Goal: Obtain resource: Download file/media

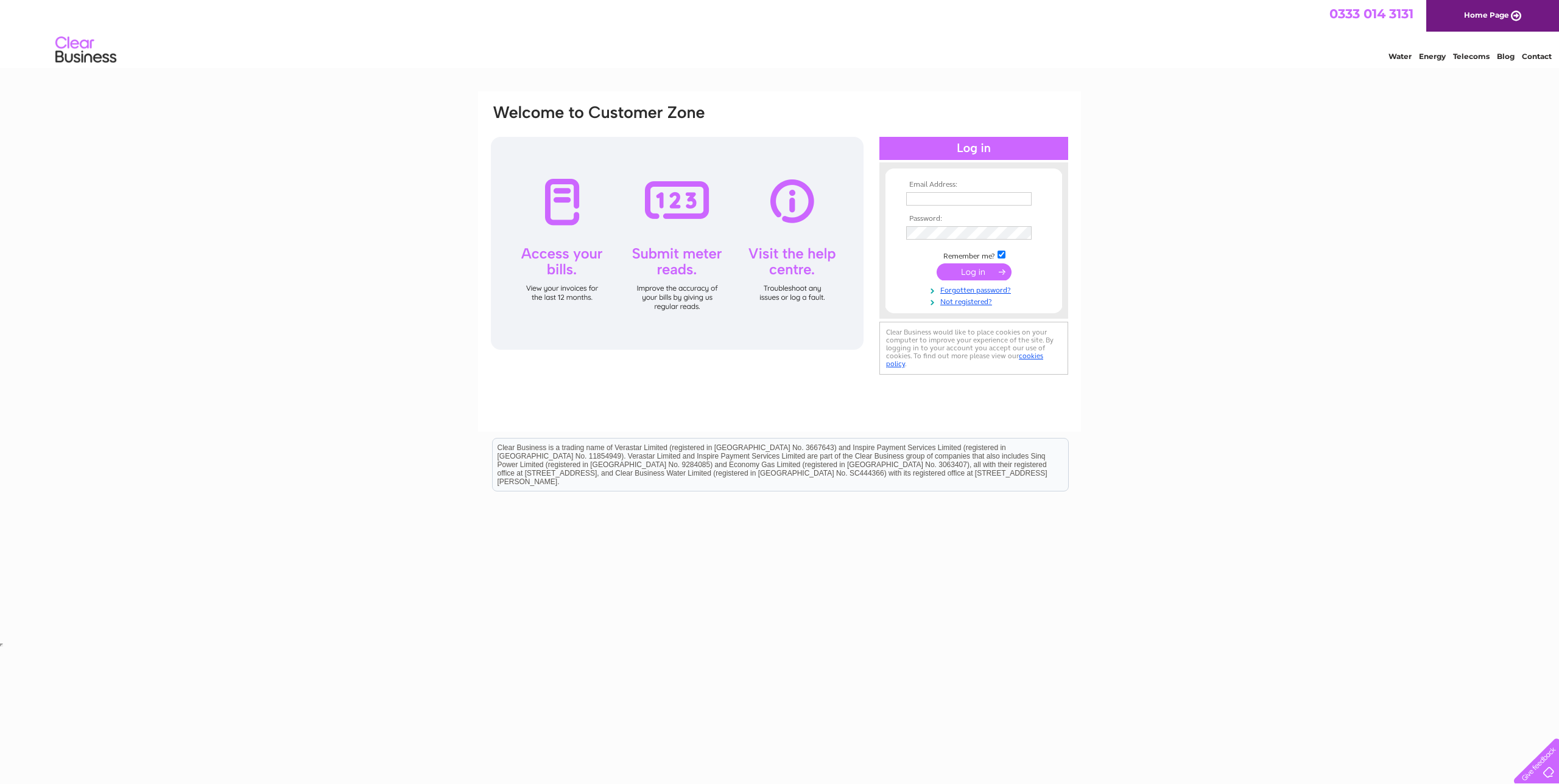
type input "sam@codayengineering.com"
click at [964, 274] on input "submit" at bounding box center [974, 272] width 75 height 17
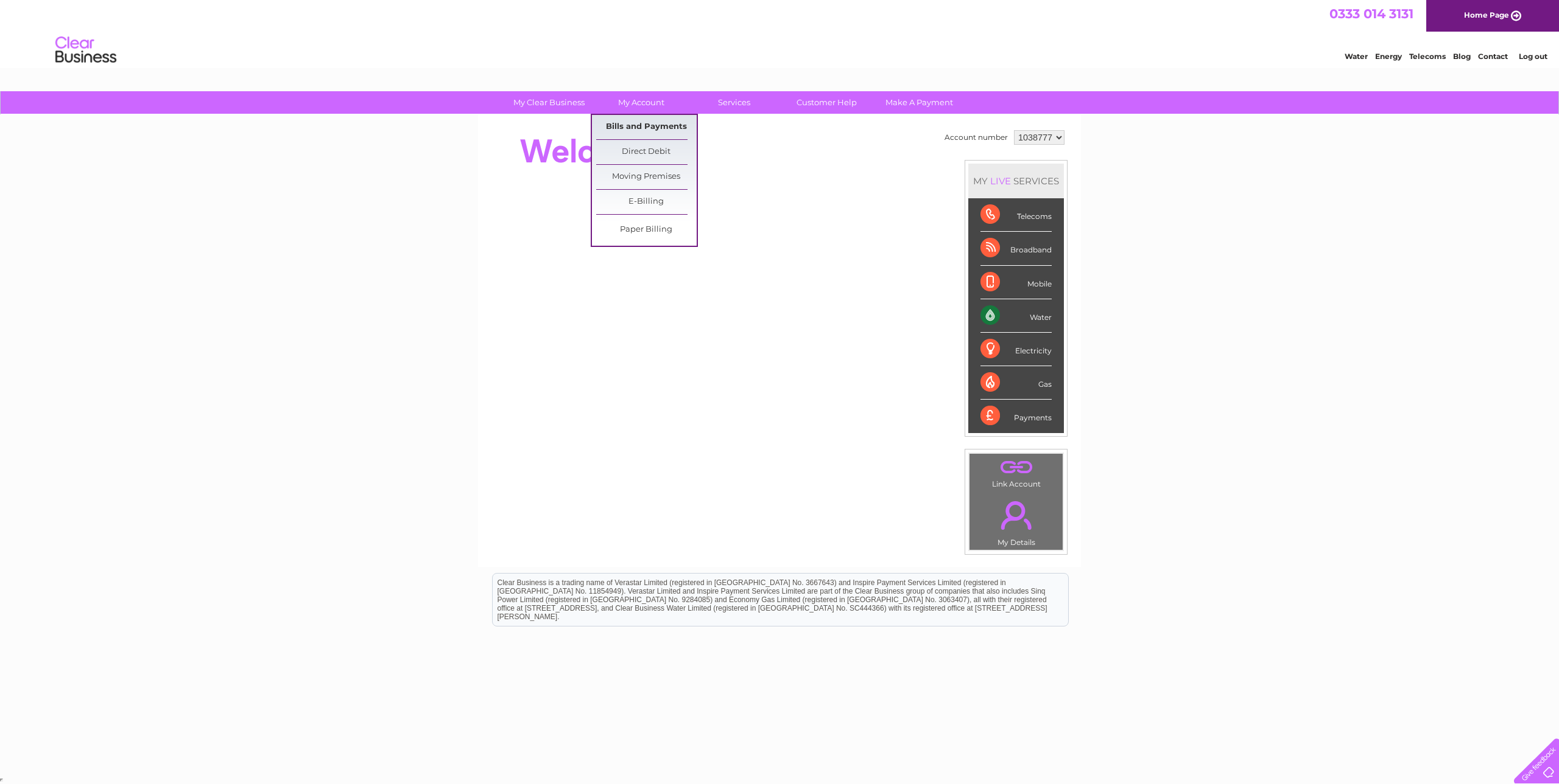
click at [614, 119] on link "Bills and Payments" at bounding box center [646, 126] width 101 height 25
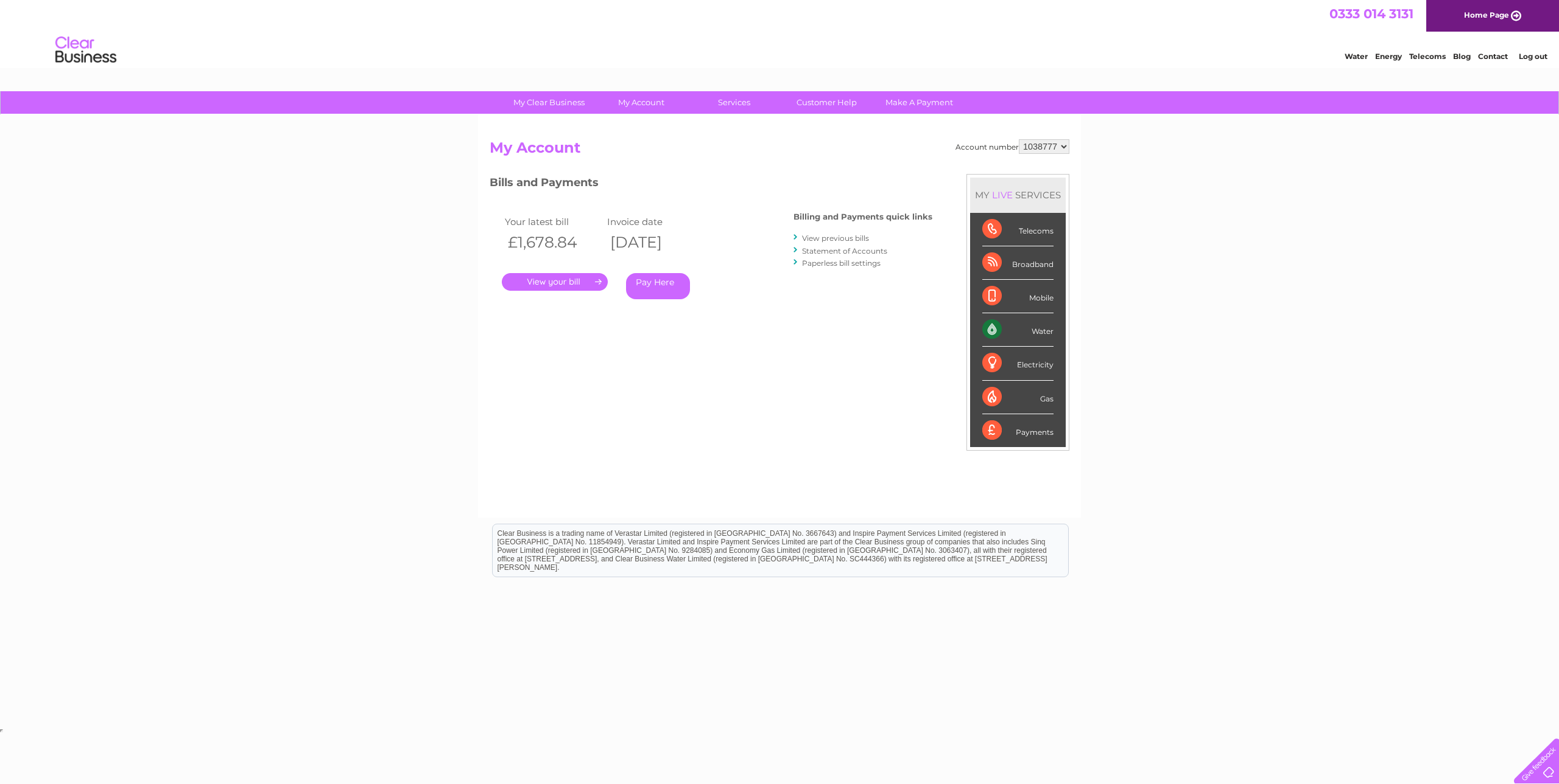
click at [833, 241] on link "View previous bills" at bounding box center [836, 238] width 67 height 9
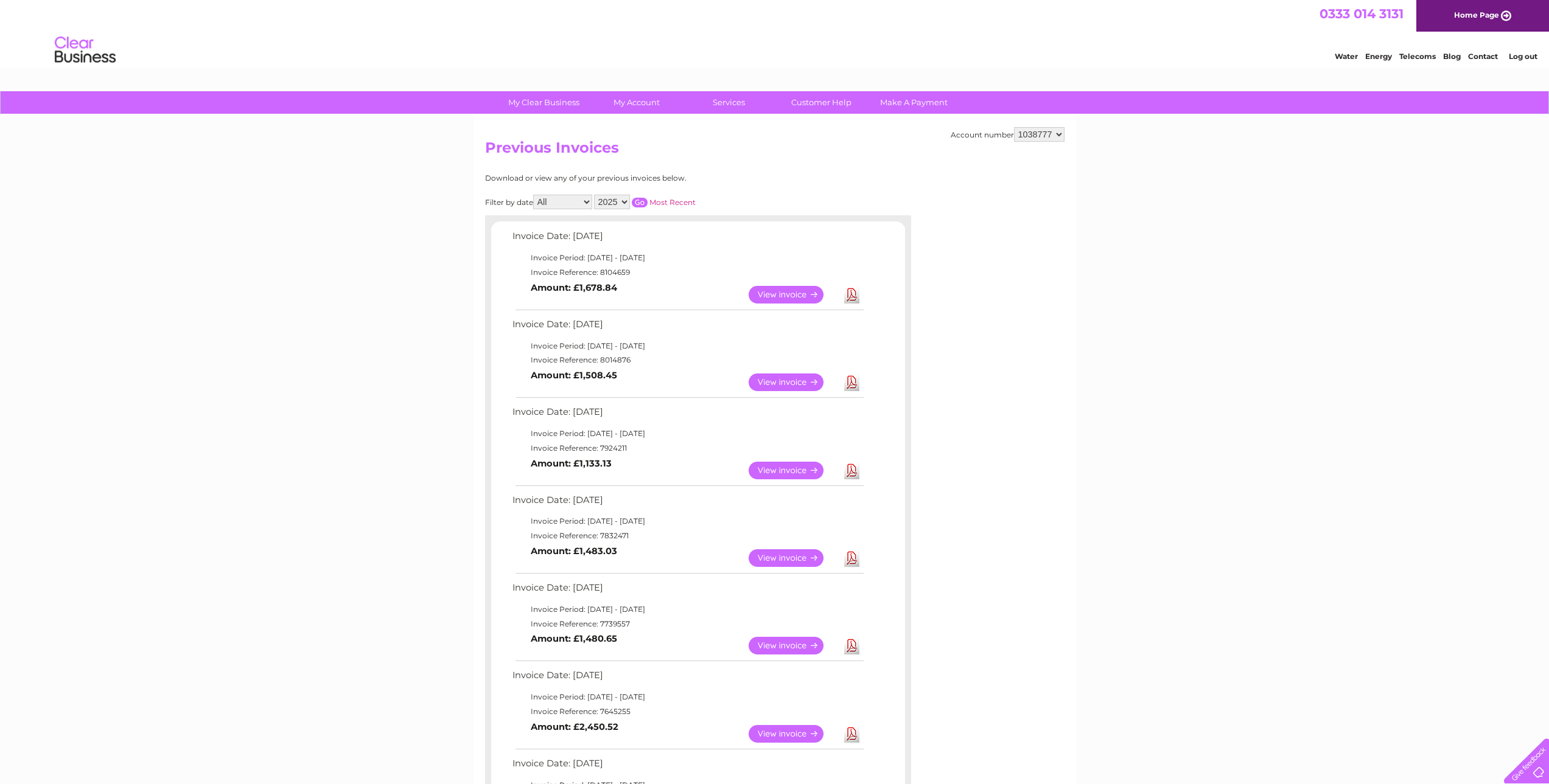
click at [848, 559] on link "Download" at bounding box center [852, 559] width 15 height 18
click at [818, 556] on link "View" at bounding box center [793, 559] width 90 height 18
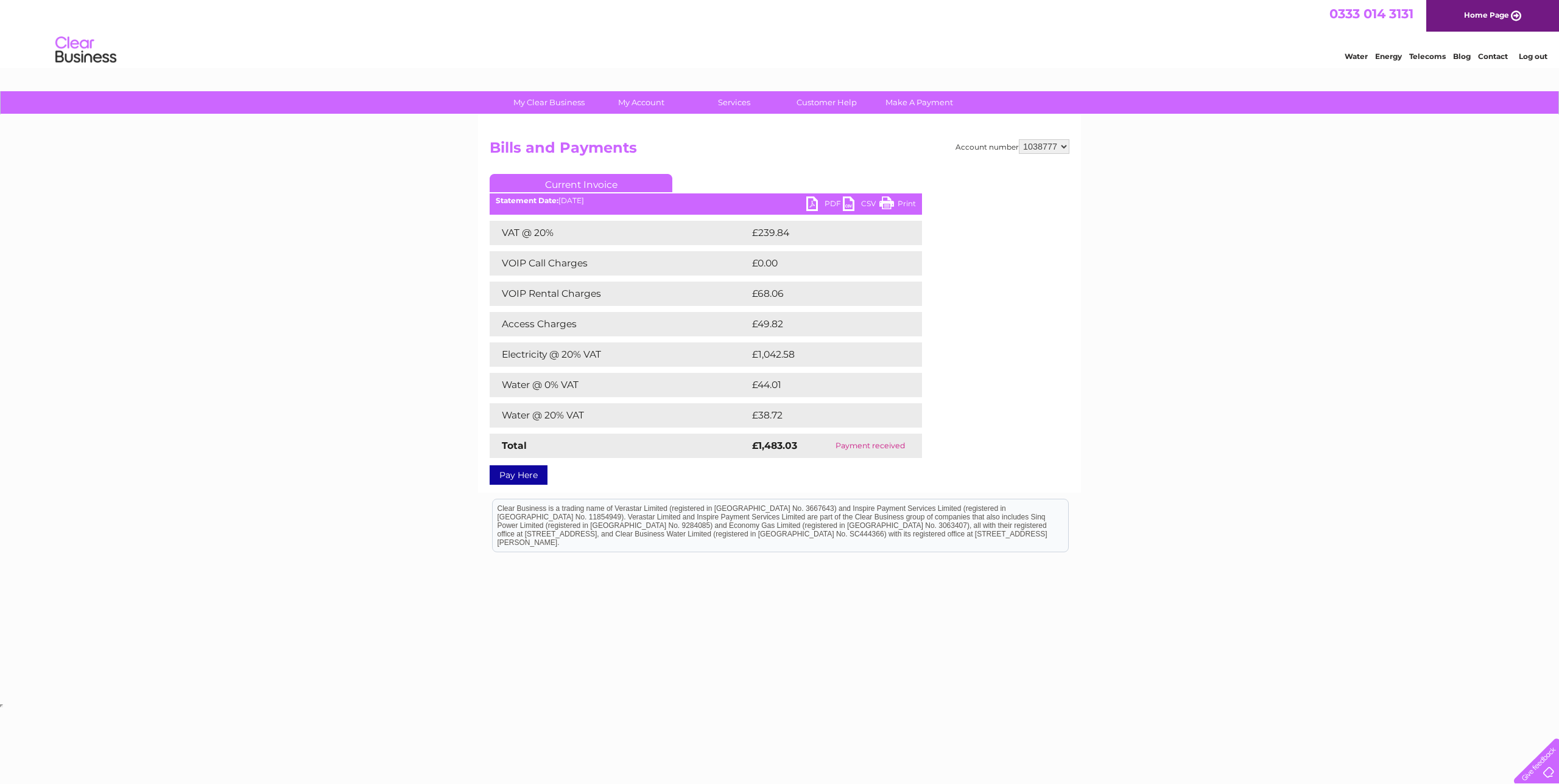
click at [822, 202] on link "PDF" at bounding box center [824, 205] width 37 height 18
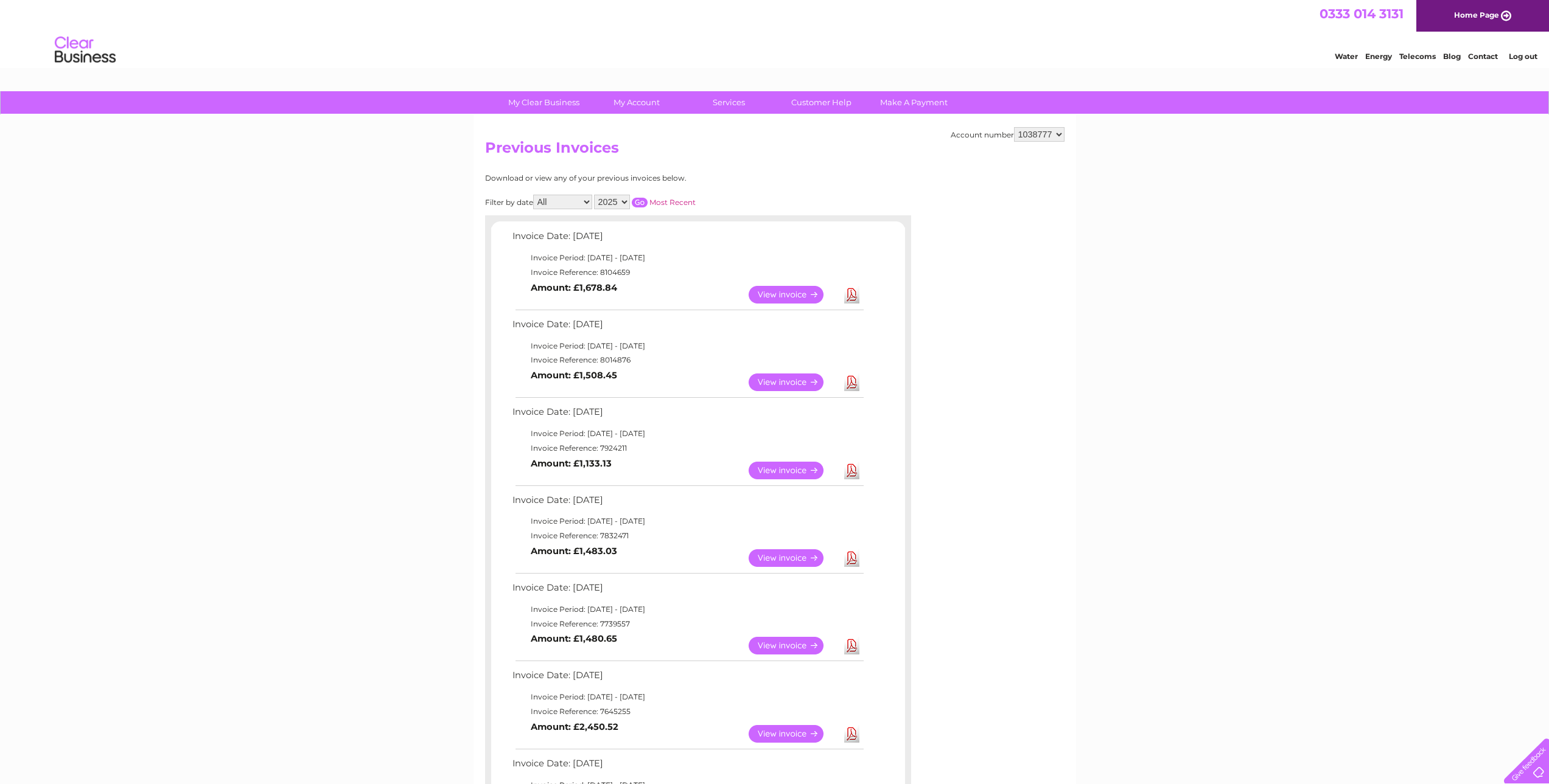
click at [809, 470] on link "View" at bounding box center [793, 471] width 90 height 18
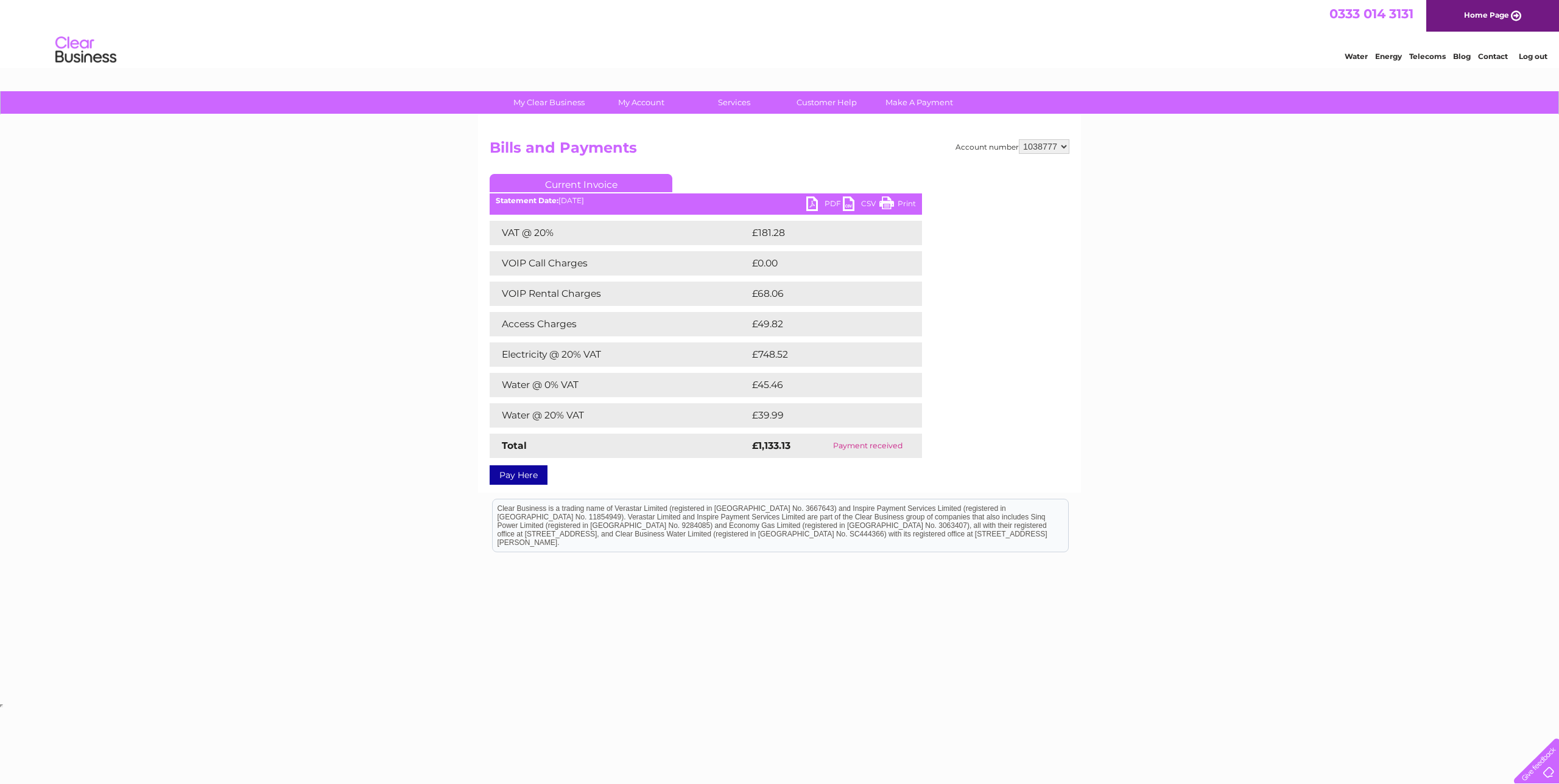
click at [823, 199] on link "PDF" at bounding box center [824, 205] width 37 height 18
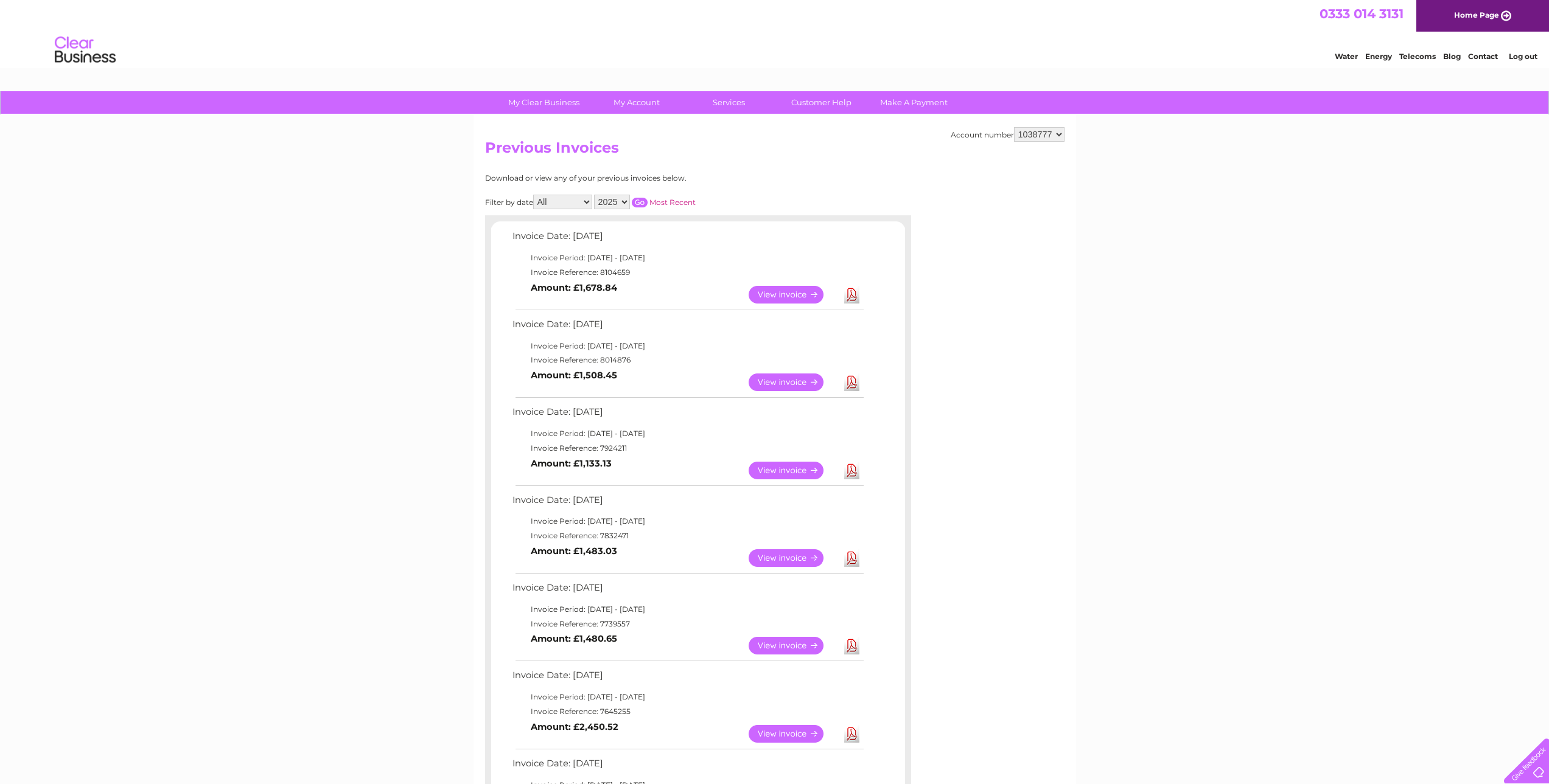
click at [853, 382] on link "Download" at bounding box center [852, 382] width 15 height 18
click at [851, 297] on link "Download" at bounding box center [852, 295] width 15 height 18
